Goal: Navigation & Orientation: Find specific page/section

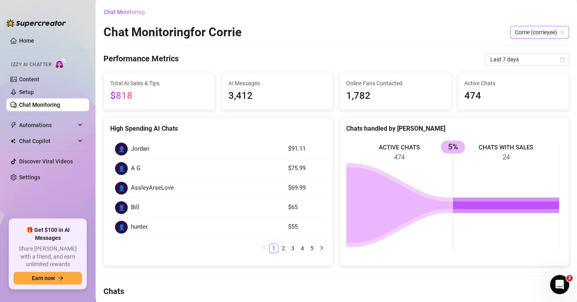
click at [528, 31] on span "Corrie (corrieyee)" at bounding box center [539, 32] width 49 height 12
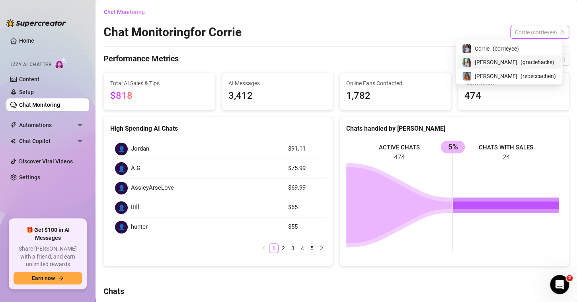
click at [520, 61] on span "( graciehacks )" at bounding box center [537, 62] width 34 height 9
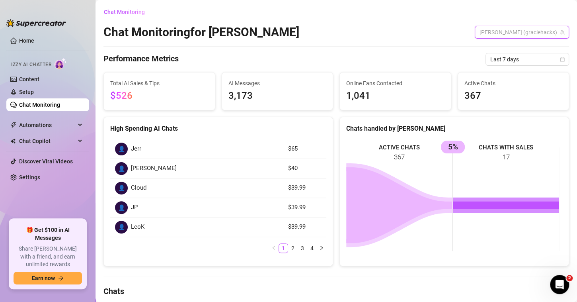
drag, startPoint x: 533, startPoint y: 29, endPoint x: 528, endPoint y: 41, distance: 13.7
click at [533, 29] on span "[PERSON_NAME] (graciehacks)" at bounding box center [521, 32] width 85 height 12
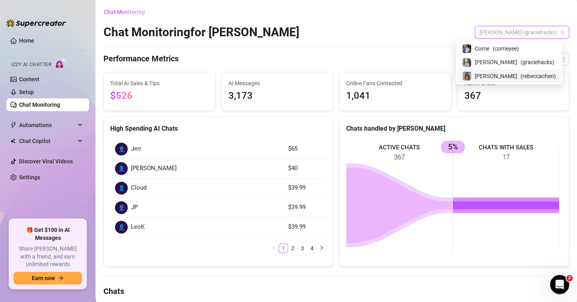
click at [520, 75] on span "( [PERSON_NAME] )" at bounding box center [537, 76] width 35 height 9
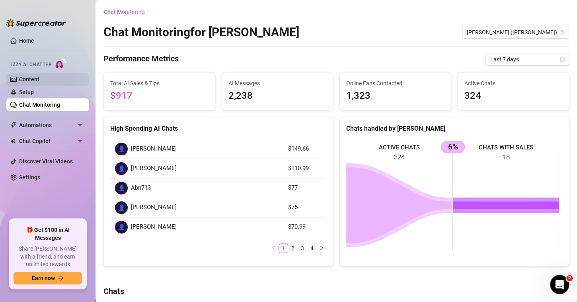
click at [19, 76] on link "Content" at bounding box center [29, 79] width 20 height 6
